Goal: Task Accomplishment & Management: Manage account settings

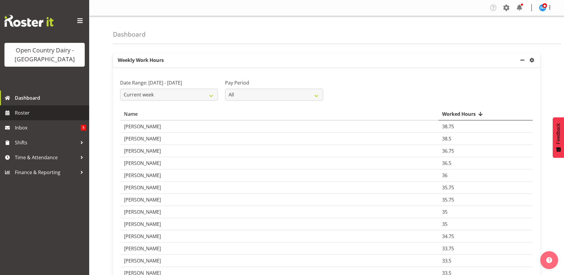
click at [23, 112] on span "Roster" at bounding box center [50, 112] width 71 height 9
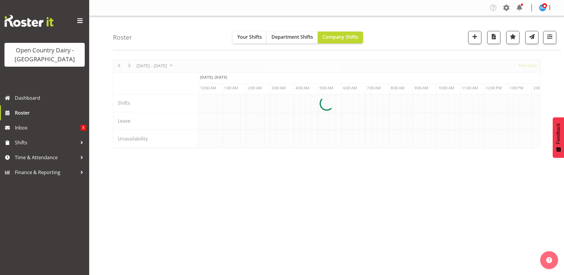
scroll to position [0, 1141]
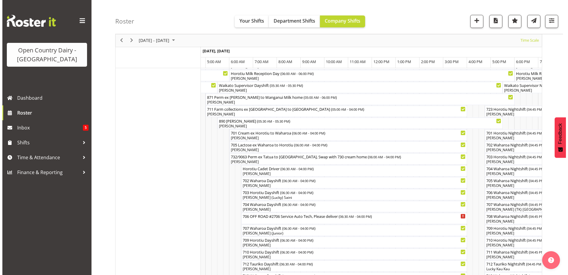
scroll to position [30, 0]
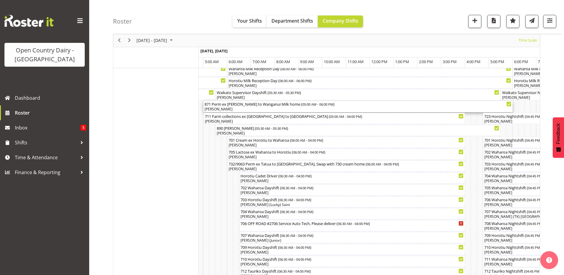
click at [219, 104] on div "871 Perm ex [PERSON_NAME] to [GEOGRAPHIC_DATA] Milk home ( 05:00 AM - 06:00 PM )" at bounding box center [357, 104] width 307 height 6
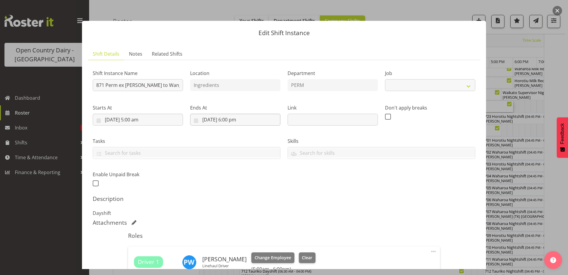
select select "9052"
click at [104, 83] on input "871 Perm ex [PERSON_NAME] to Wanganui Milk home" at bounding box center [138, 85] width 90 height 12
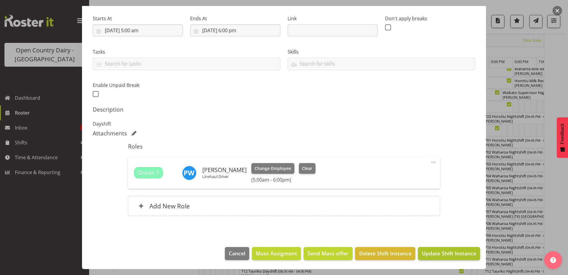
type input "733/9072 Perm ex [PERSON_NAME] to [GEOGRAPHIC_DATA] Milk home"
click at [428, 252] on span "Update Shift Instance" at bounding box center [449, 253] width 54 height 8
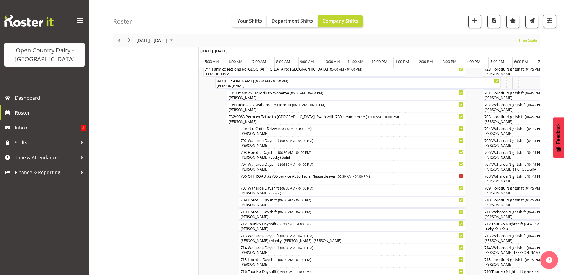
scroll to position [0, 0]
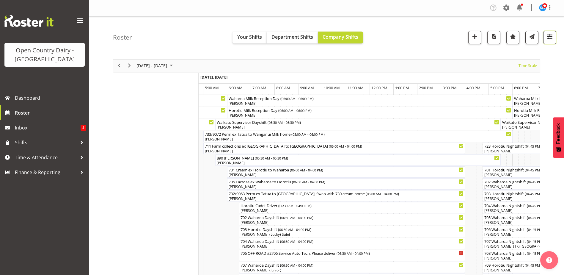
click at [551, 37] on span "button" at bounding box center [549, 37] width 8 height 8
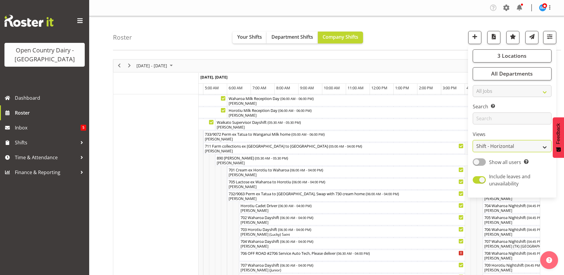
click at [543, 147] on select "Staff Role Shift - Horizontal Shift - Vertical Staff - Location" at bounding box center [511, 146] width 79 height 12
click at [473, 140] on select "Staff Role Shift - Horizontal Shift - Vertical Staff - Location" at bounding box center [511, 146] width 79 height 12
click at [545, 146] on select "Staff Role Shift - Horizontal Shift - Vertical Staff - Location" at bounding box center [511, 146] width 79 height 12
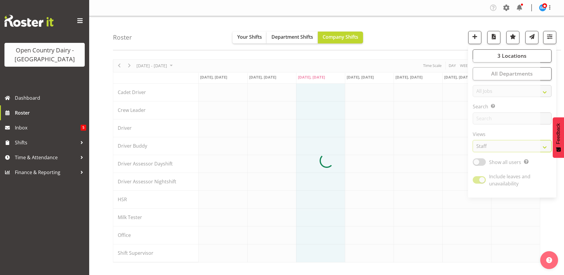
click at [473, 140] on select "Staff Role Shift - Horizontal Shift - Vertical Staff - Location" at bounding box center [511, 146] width 79 height 12
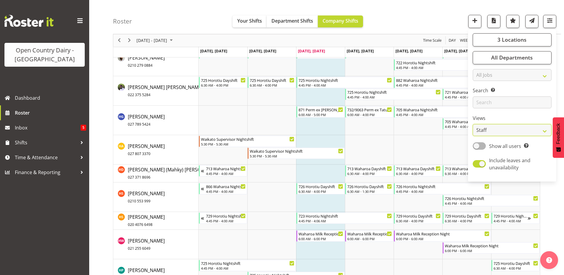
scroll to position [1814, 0]
click at [545, 132] on select "Staff Role Shift - Horizontal Shift - Vertical Staff - Location" at bounding box center [511, 130] width 79 height 12
select select "shiftH"
click at [473, 124] on select "Staff Role Shift - Horizontal Shift - Vertical Staff - Location" at bounding box center [511, 130] width 79 height 12
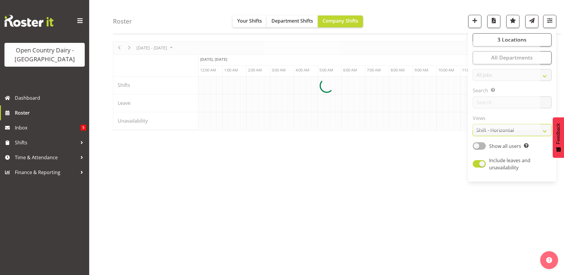
scroll to position [18, 0]
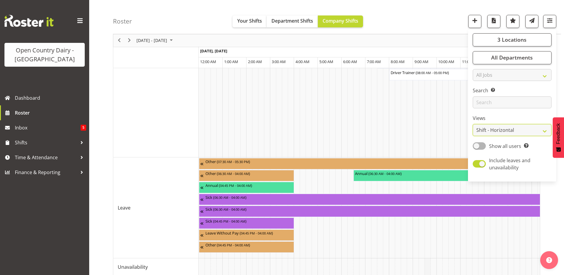
scroll to position [583, 0]
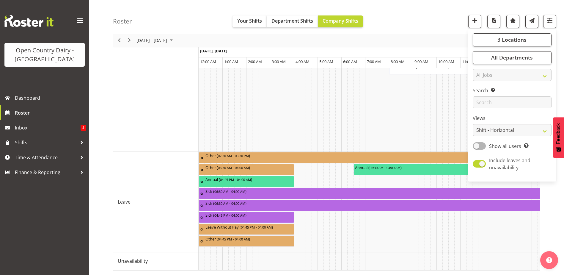
click at [439, 26] on div "Roster Your Shifts Department Shifts Company Shifts 3 Locations Clear Ingredien…" at bounding box center [337, 17] width 448 height 34
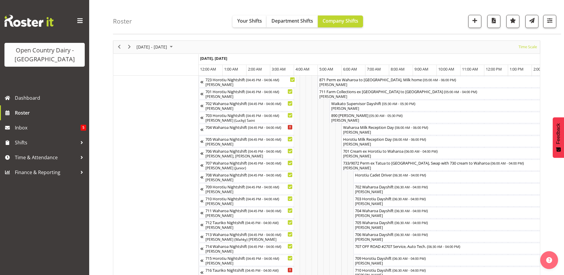
scroll to position [0, 0]
